Goal: Task Accomplishment & Management: Manage account settings

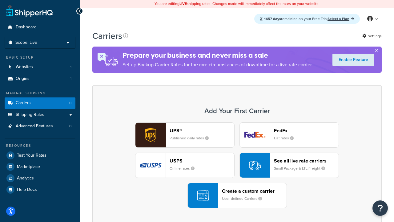
click at [237, 165] on div "UPS® Published daily rates FedEx List rates USPS Online rates See all live rate…" at bounding box center [237, 165] width 277 height 86
click at [306, 130] on header "FedEx" at bounding box center [306, 130] width 65 height 6
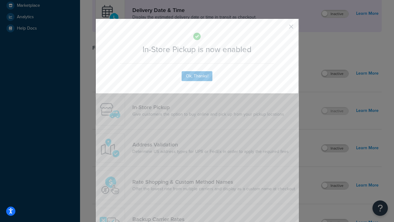
click at [282, 28] on button "button" at bounding box center [282, 29] width 2 height 2
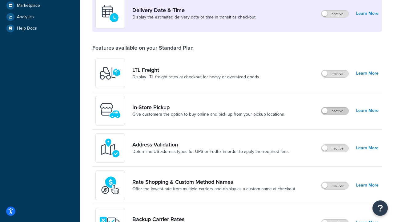
scroll to position [149, 0]
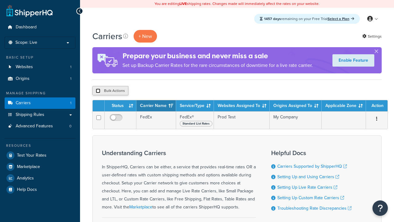
click at [98, 91] on input "checkbox" at bounding box center [98, 90] width 5 height 5
checkbox input "true"
click at [0, 0] on button "Delete" at bounding box center [0, 0] width 0 height 0
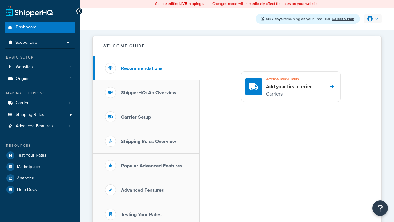
click at [372, 19] on icon at bounding box center [370, 19] width 6 height 6
click at [0, 0] on span "My Profile" at bounding box center [0, 0] width 0 height 0
